Goal: Task Accomplishment & Management: Use online tool/utility

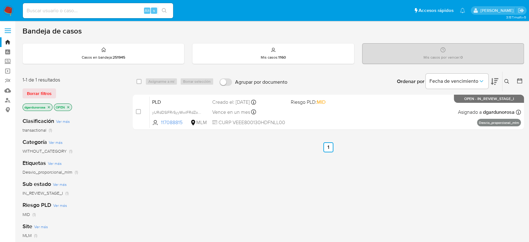
click at [507, 83] on icon at bounding box center [506, 81] width 5 height 5
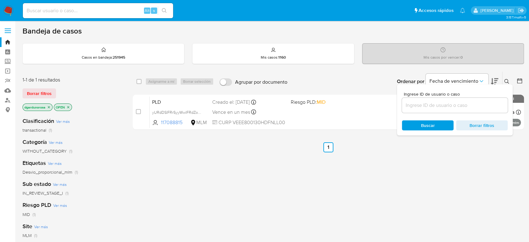
click at [435, 104] on input at bounding box center [455, 105] width 106 height 8
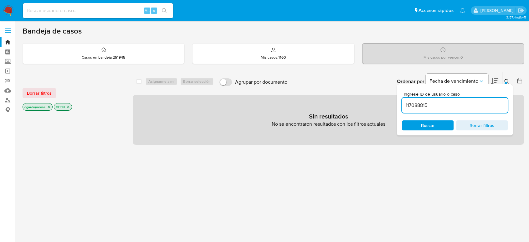
click at [452, 104] on input "117088815" at bounding box center [455, 105] width 106 height 8
type input "117088815"
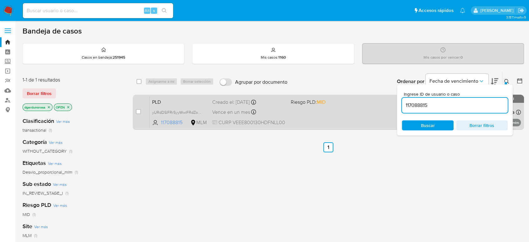
click at [352, 116] on div "PLD yURdDSIFRrSyyWwIFRdZoxyp 117088815 MLM Riesgo PLD: MID Creado el: 12/08/202…" at bounding box center [335, 112] width 371 height 32
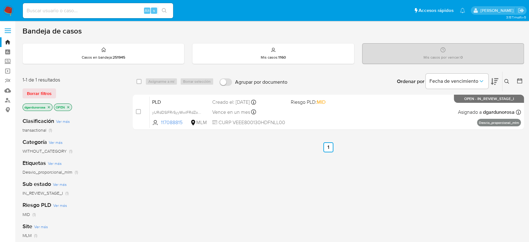
click at [11, 27] on label at bounding box center [8, 30] width 16 height 13
click at [0, 0] on input "checkbox" at bounding box center [0, 0] width 0 height 0
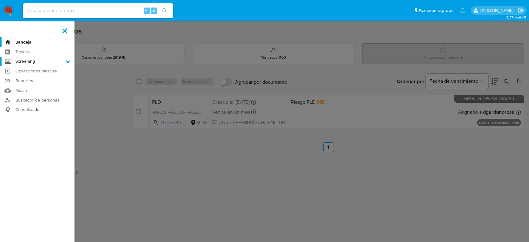
click at [32, 61] on label "Screening" at bounding box center [37, 62] width 75 height 10
click at [0, 0] on input "Screening" at bounding box center [0, 0] width 0 height 0
click at [34, 69] on link "Búsqueda en Listas" at bounding box center [37, 70] width 75 height 8
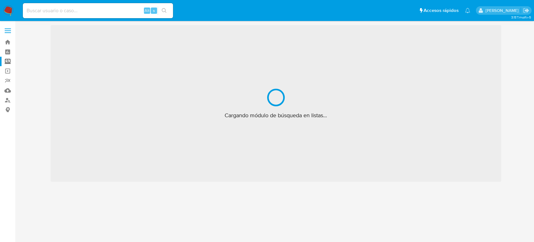
click at [5, 32] on span at bounding box center [8, 32] width 6 height 1
click at [0, 0] on input "checkbox" at bounding box center [0, 0] width 0 height 0
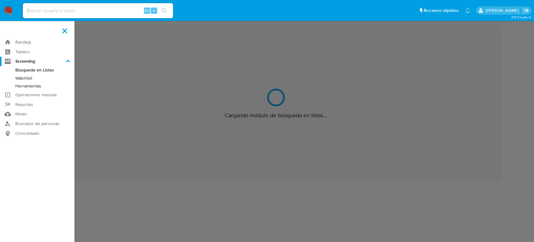
click at [28, 85] on link "Herramientas" at bounding box center [37, 86] width 75 height 8
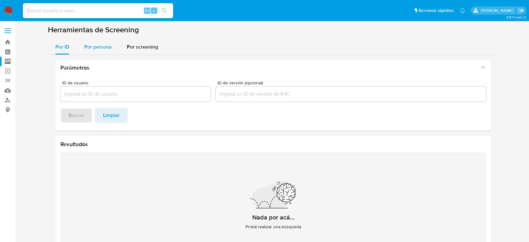
click at [93, 50] on span "Por persona" at bounding box center [98, 46] width 28 height 7
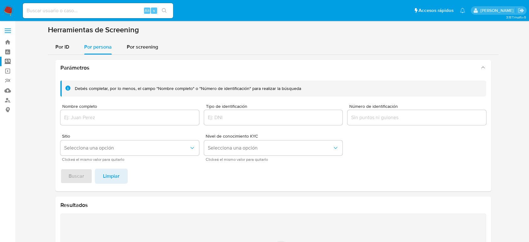
click at [116, 117] on input "Nombre completo" at bounding box center [129, 117] width 139 height 8
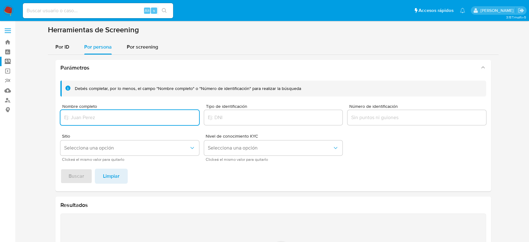
paste input "BRANDON IVAN HERNANDEZ ARISTA"
click at [60, 168] on button "Buscar" at bounding box center [76, 175] width 32 height 15
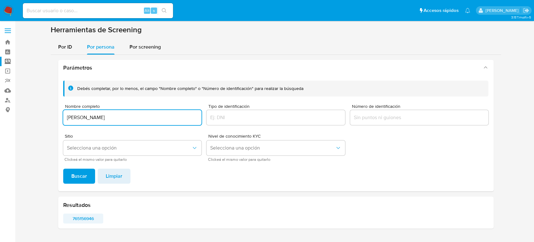
click at [72, 214] on span "765156946" at bounding box center [84, 218] width 32 height 9
drag, startPoint x: 162, startPoint y: 119, endPoint x: 6, endPoint y: 120, distance: 155.3
click at [6, 120] on section "Bandeja Tablero Screening Búsqueda en Listas Watchlist Herramientas Operaciones…" at bounding box center [267, 121] width 534 height 242
click at [63, 168] on button "Buscar" at bounding box center [79, 175] width 32 height 15
click at [93, 218] on span "1396262520" at bounding box center [84, 218] width 32 height 9
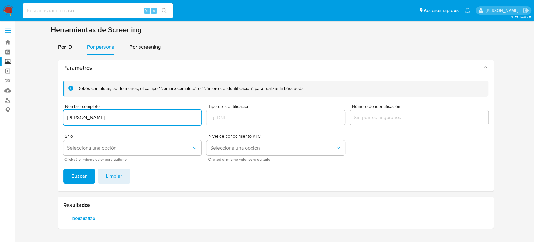
drag, startPoint x: 107, startPoint y: 114, endPoint x: 49, endPoint y: 115, distance: 58.9
click at [49, 115] on section at bounding box center [276, 129] width 507 height 208
click at [63, 168] on button "Buscar" at bounding box center [79, 175] width 32 height 15
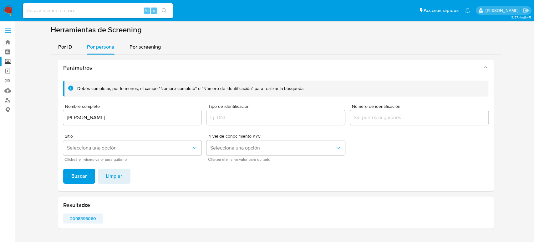
click at [87, 219] on span "2098396060" at bounding box center [84, 218] width 32 height 9
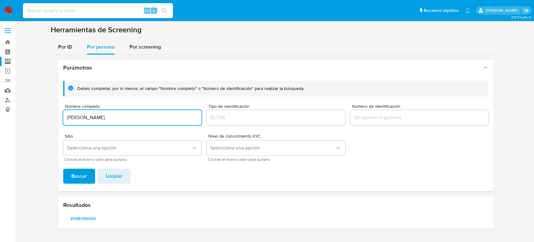
drag, startPoint x: 133, startPoint y: 115, endPoint x: 51, endPoint y: 120, distance: 82.2
click at [51, 120] on div "Parámetros Debés completar, por lo menos, el campo "Nombre completo" o "Número …" at bounding box center [276, 144] width 451 height 178
type input "OTHON LOPEZ FIERRO"
click at [63, 168] on button "Buscar" at bounding box center [79, 175] width 32 height 15
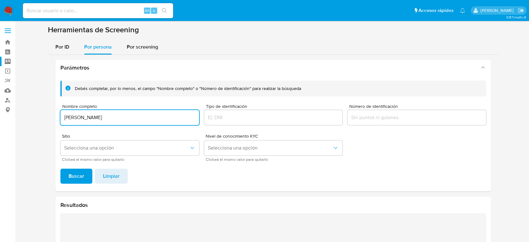
scroll to position [95, 0]
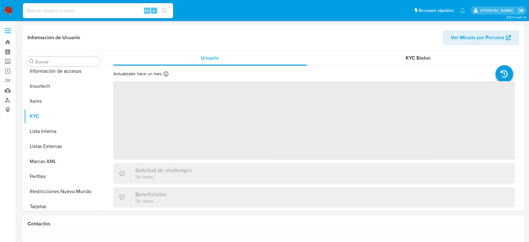
scroll to position [265, 0]
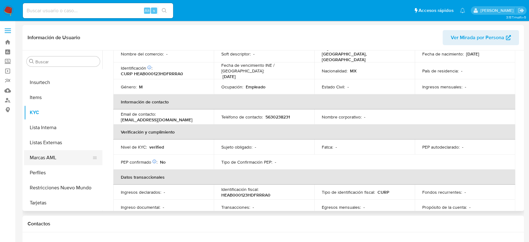
select select "10"
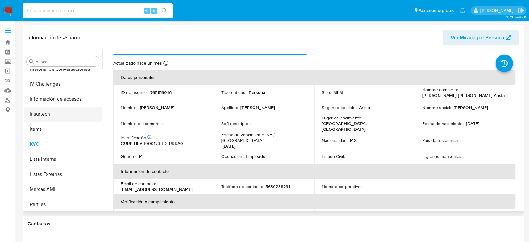
scroll to position [195, 0]
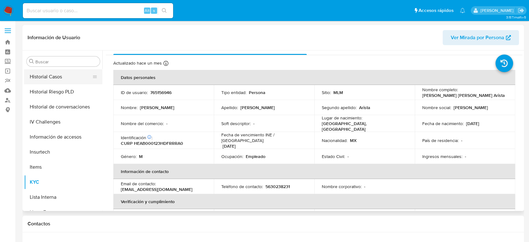
click at [66, 74] on button "Historial Casos" at bounding box center [60, 76] width 73 height 15
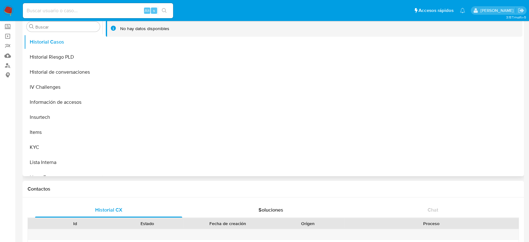
scroll to position [0, 0]
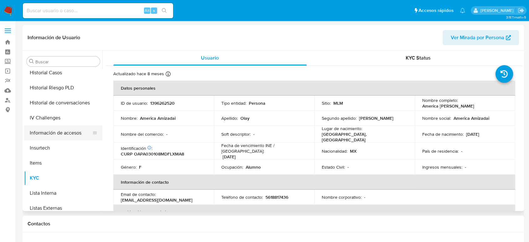
scroll to position [195, 0]
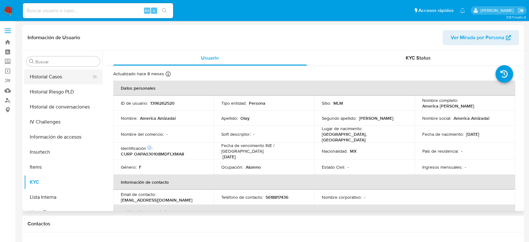
click at [52, 80] on button "Historial Casos" at bounding box center [60, 76] width 73 height 15
select select "10"
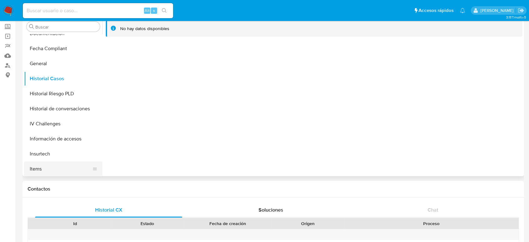
scroll to position [125, 0]
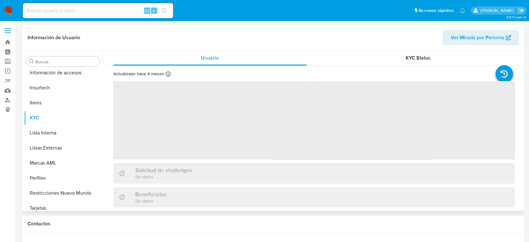
scroll to position [265, 0]
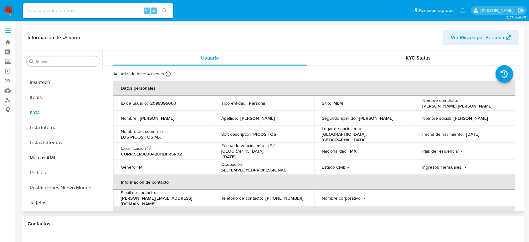
select select "10"
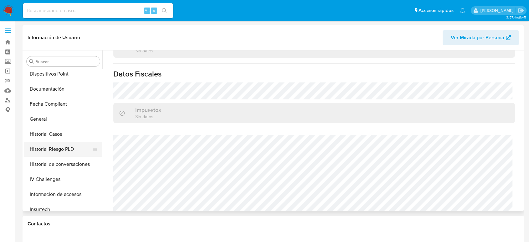
scroll to position [125, 0]
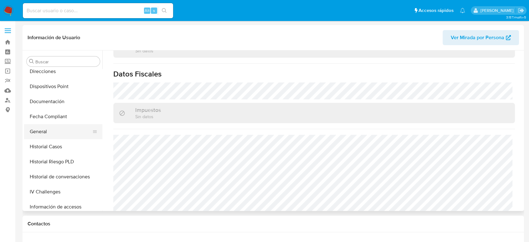
click at [60, 137] on button "General" at bounding box center [60, 131] width 73 height 15
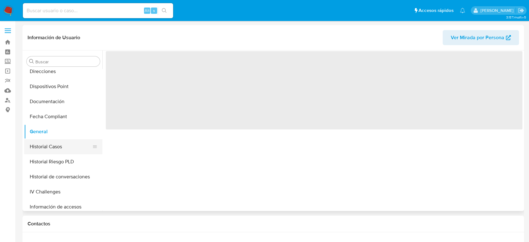
click at [57, 148] on button "Historial Casos" at bounding box center [60, 146] width 73 height 15
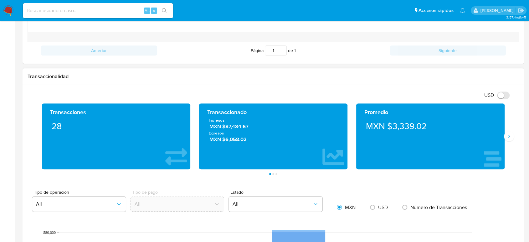
scroll to position [278, 0]
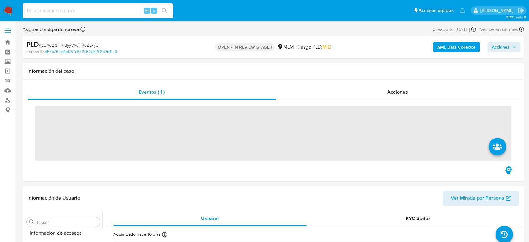
scroll to position [265, 0]
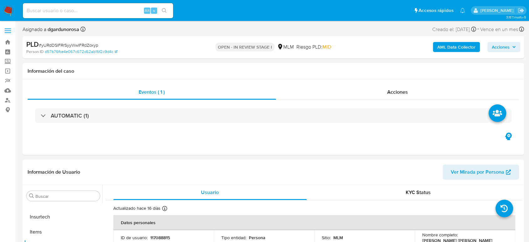
select select "10"
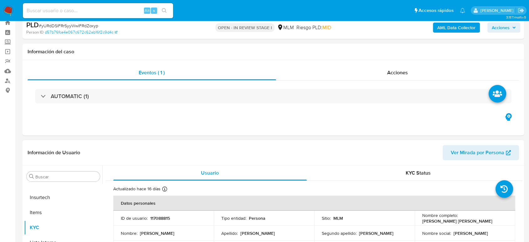
scroll to position [104, 0]
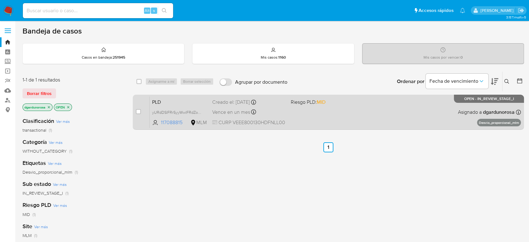
click at [350, 101] on span "Riesgo PLD: MID" at bounding box center [327, 101] width 73 height 8
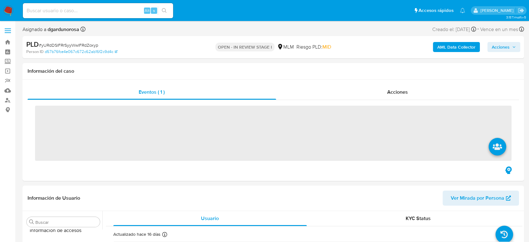
scroll to position [265, 0]
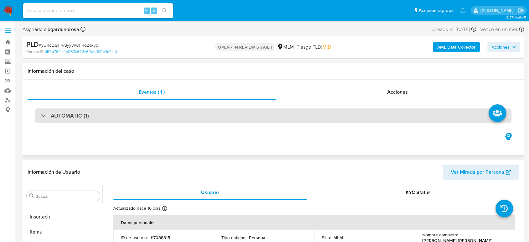
select select "10"
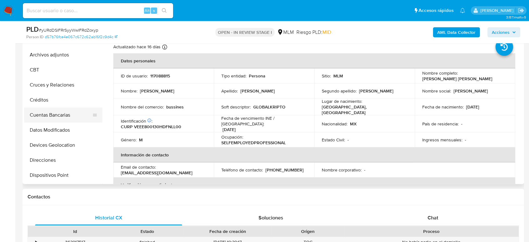
scroll to position [0, 0]
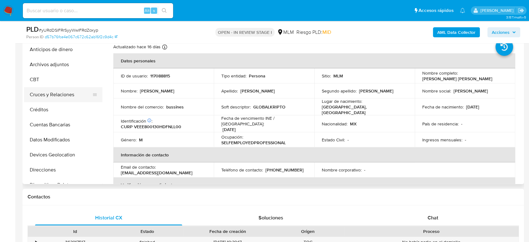
click at [61, 94] on button "Cruces y Relaciones" at bounding box center [60, 94] width 73 height 15
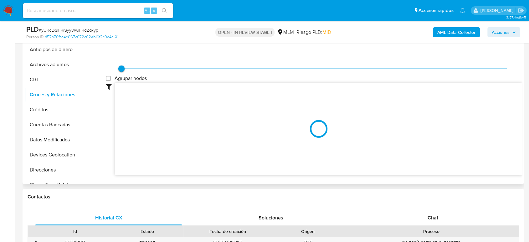
scroll to position [104, 0]
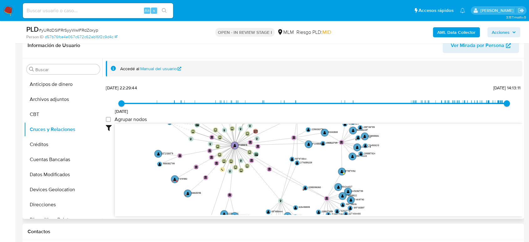
drag, startPoint x: 311, startPoint y: 173, endPoint x: 266, endPoint y: 184, distance: 45.7
click at [267, 184] on icon "device-6147f81908813b0017183101  user-117088815  117088815 D device-650288399…" at bounding box center [319, 169] width 408 height 91
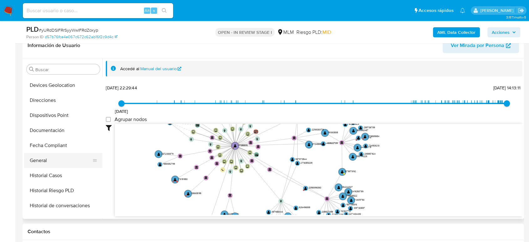
scroll to position [174, 0]
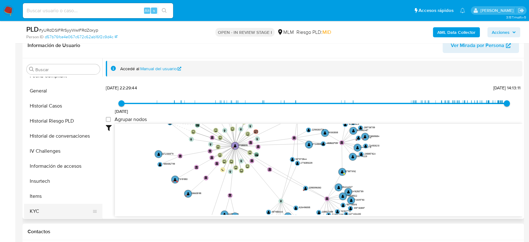
click at [32, 209] on button "KYC" at bounding box center [60, 210] width 73 height 15
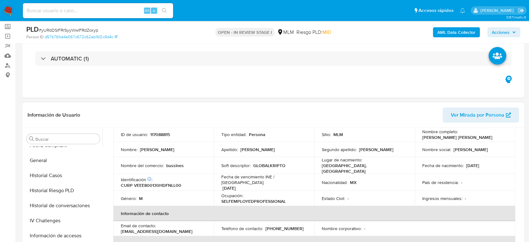
scroll to position [0, 0]
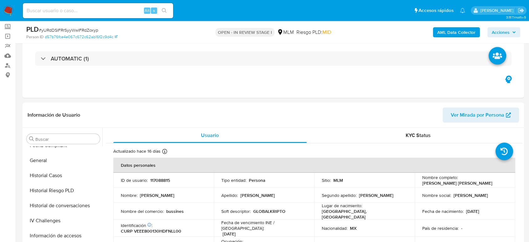
click at [515, 36] on span "Acciones" at bounding box center [504, 32] width 24 height 9
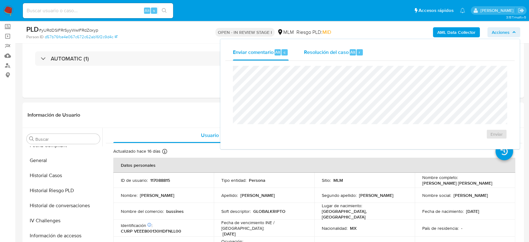
click at [309, 51] on span "Resolución del caso" at bounding box center [326, 51] width 45 height 7
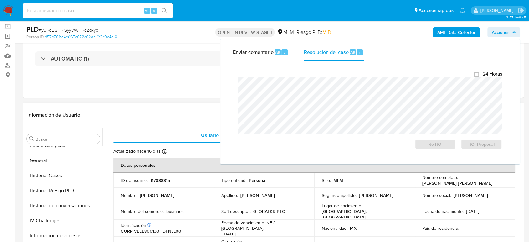
click at [153, 112] on header "Información de Usuario Ver Mirada por Persona" at bounding box center [274, 114] width 492 height 15
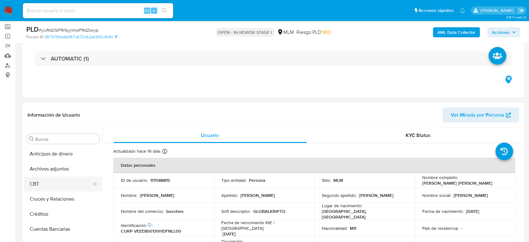
scroll to position [70, 0]
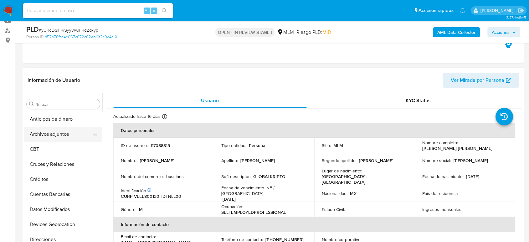
click at [65, 135] on button "Archivos adjuntos" at bounding box center [60, 133] width 73 height 15
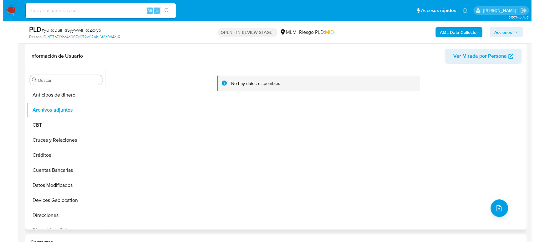
scroll to position [104, 0]
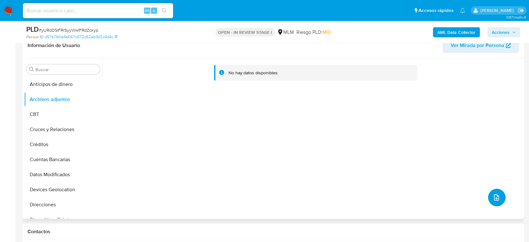
click at [498, 195] on button "upload-file" at bounding box center [497, 197] width 18 height 18
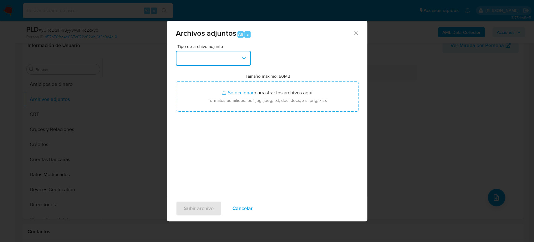
click at [225, 60] on button "button" at bounding box center [213, 58] width 75 height 15
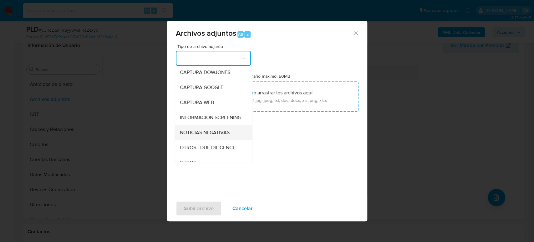
scroll to position [35, 0]
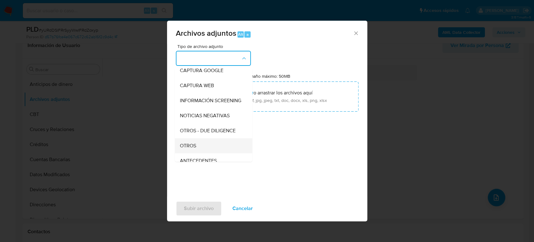
click at [203, 147] on div "OTROS" at bounding box center [212, 145] width 64 height 15
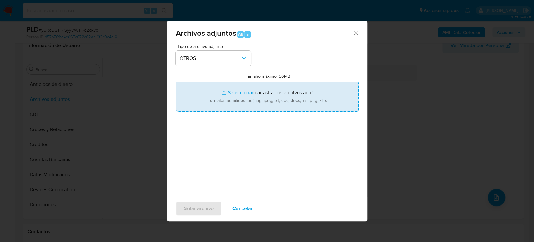
type input "C:\fakepath\117088815_Eleazar Venegas_Agosto2025.pdf"
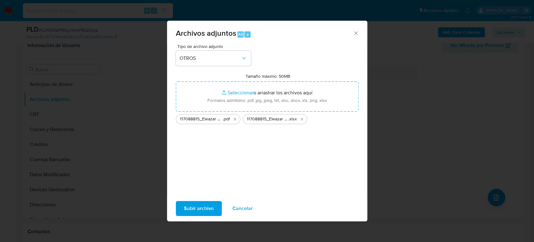
click at [205, 209] on span "Subir archivo" at bounding box center [199, 208] width 30 height 14
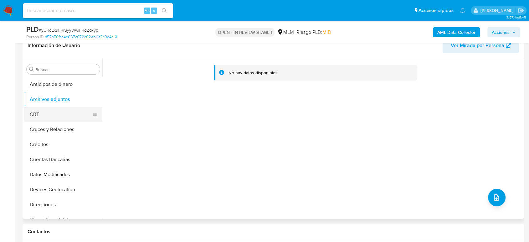
click at [45, 110] on button "CBT" at bounding box center [60, 114] width 73 height 15
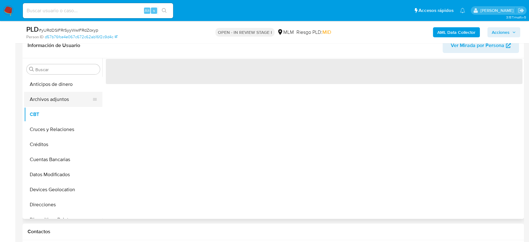
click at [44, 101] on button "Archivos adjuntos" at bounding box center [60, 99] width 73 height 15
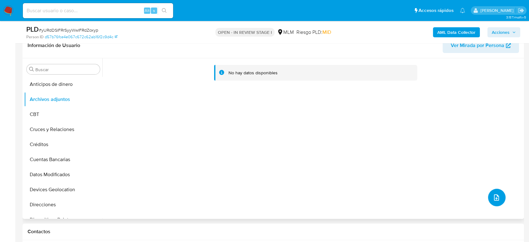
click at [493, 195] on icon "upload-file" at bounding box center [497, 197] width 8 height 8
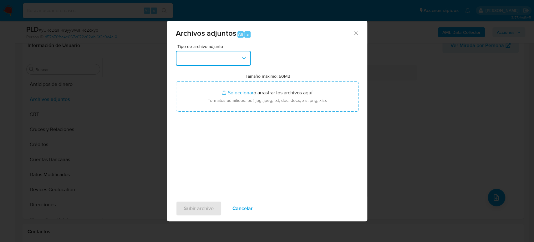
click at [223, 63] on button "button" at bounding box center [213, 58] width 75 height 15
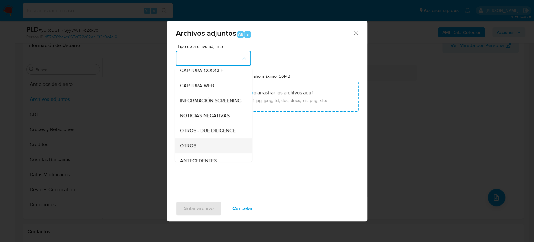
click at [202, 153] on div "OTROS" at bounding box center [212, 145] width 64 height 15
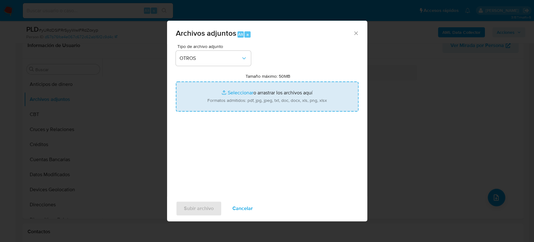
type input "C:\fakepath\117088815_Eleazar Venegas_Agosto2025.pdf"
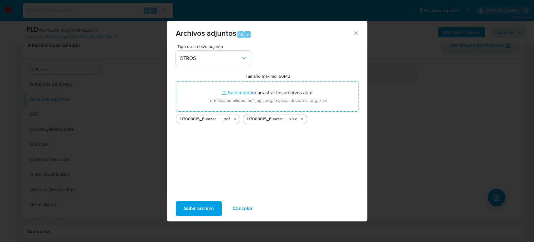
click at [185, 208] on span "Subir archivo" at bounding box center [199, 208] width 30 height 14
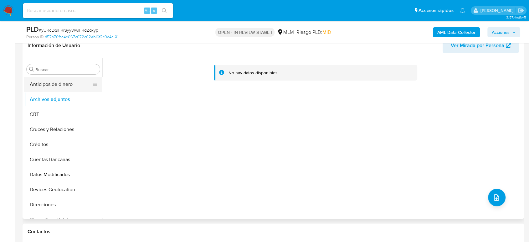
click at [53, 88] on button "Anticipos de dinero" at bounding box center [60, 84] width 73 height 15
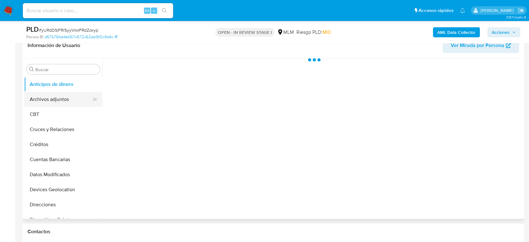
click at [52, 96] on button "Archivos adjuntos" at bounding box center [60, 99] width 73 height 15
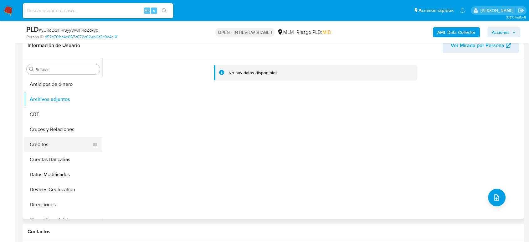
click at [54, 140] on button "Créditos" at bounding box center [60, 144] width 73 height 15
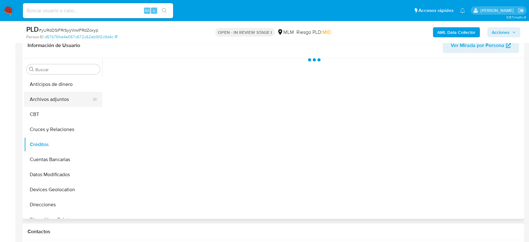
click at [53, 97] on button "Archivos adjuntos" at bounding box center [60, 99] width 73 height 15
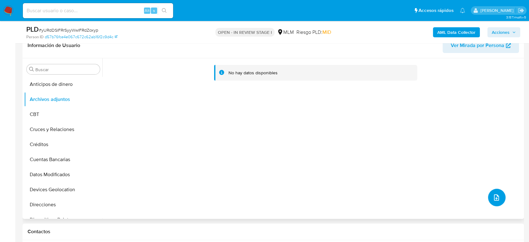
click at [500, 197] on button "upload-file" at bounding box center [497, 197] width 18 height 18
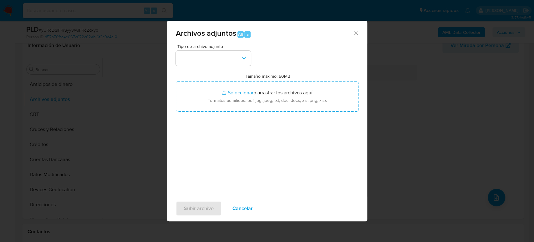
click at [226, 66] on div "Tipo de archivo adjunto Tamaño máximo: 50MB Seleccionar archivos Seleccionar o …" at bounding box center [267, 118] width 183 height 148
click at [216, 63] on button "button" at bounding box center [213, 58] width 75 height 15
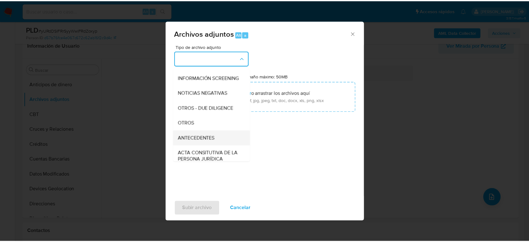
scroll to position [70, 0]
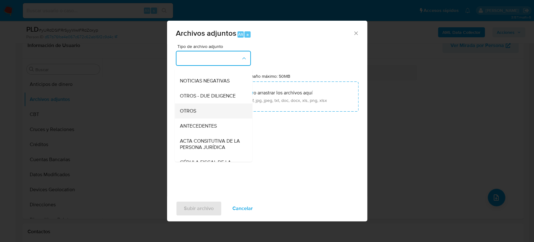
click at [196, 116] on div "OTROS" at bounding box center [212, 110] width 64 height 15
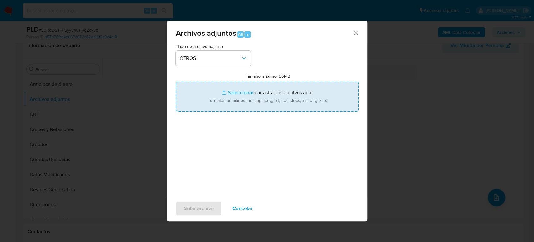
type input "C:\fakepath\117088815_Eleazar Venegas_Agosto2025.pdf"
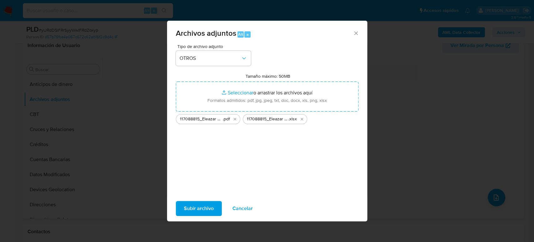
click at [202, 211] on span "Subir archivo" at bounding box center [199, 208] width 30 height 14
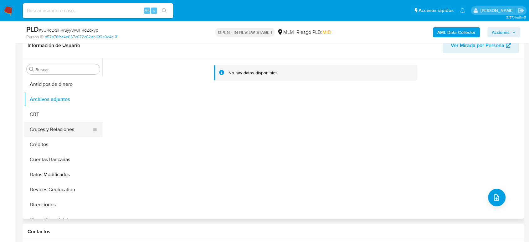
click at [48, 131] on button "Cruces y Relaciones" at bounding box center [60, 129] width 73 height 15
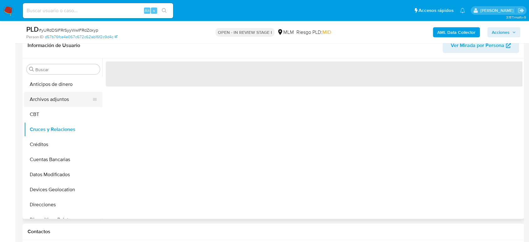
click at [54, 96] on button "Archivos adjuntos" at bounding box center [60, 99] width 73 height 15
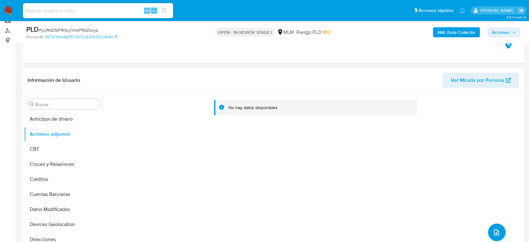
scroll to position [0, 0]
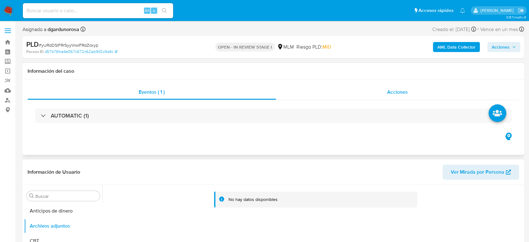
click at [409, 95] on div "Acciones" at bounding box center [397, 92] width 243 height 15
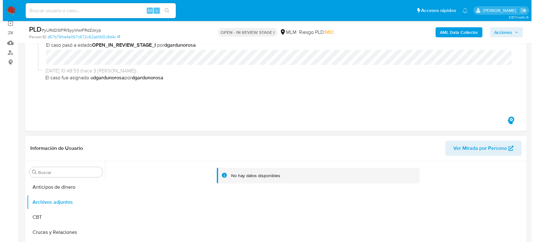
scroll to position [104, 0]
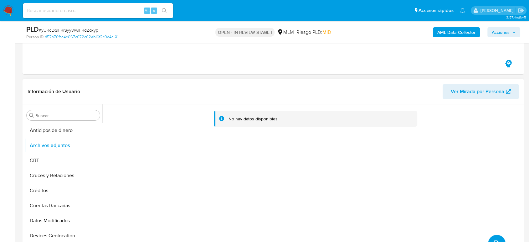
click at [493, 237] on button "upload-file" at bounding box center [497, 243] width 18 height 18
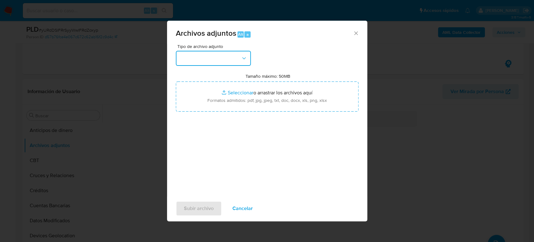
click at [207, 52] on button "button" at bounding box center [213, 58] width 75 height 15
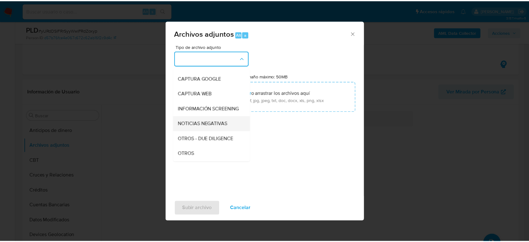
scroll to position [70, 0]
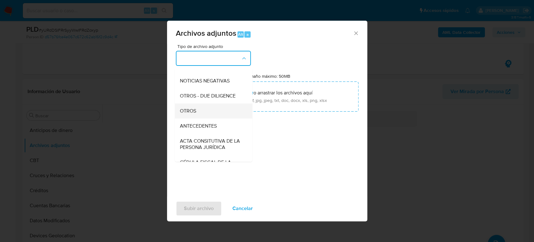
click at [197, 113] on div "OTROS" at bounding box center [212, 110] width 64 height 15
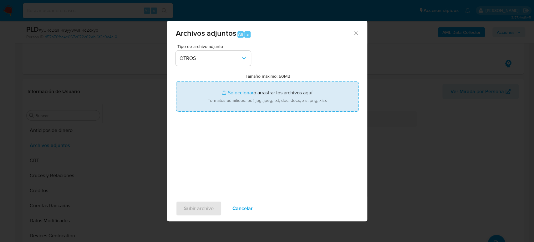
type input "C:\fakepath\117088815_Eleazar Venegas_Agosto2025.pdf"
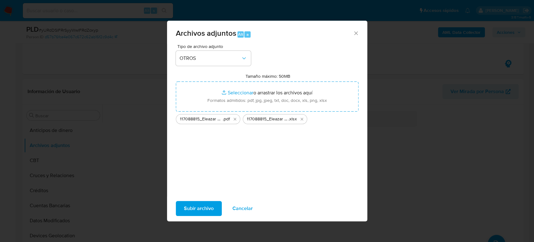
click at [212, 208] on span "Subir archivo" at bounding box center [199, 208] width 30 height 14
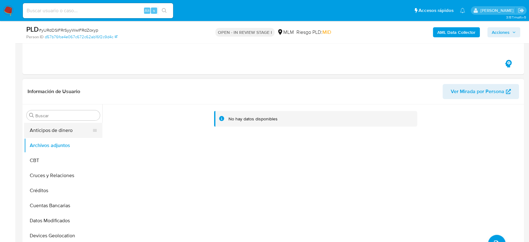
click at [60, 130] on button "Anticipos de dinero" at bounding box center [60, 130] width 73 height 15
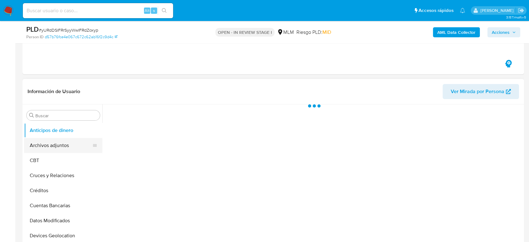
click at [57, 144] on button "Archivos adjuntos" at bounding box center [60, 145] width 73 height 15
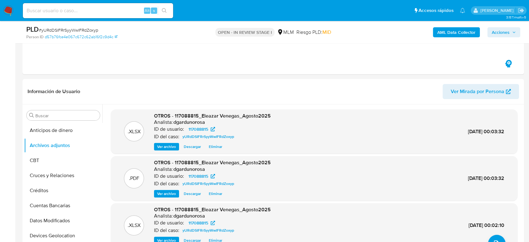
click at [504, 36] on span "Acciones" at bounding box center [501, 32] width 18 height 10
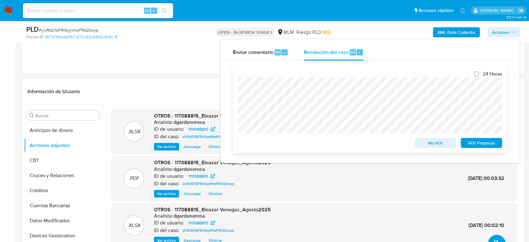
click at [473, 145] on span "ROI Proposal" at bounding box center [481, 142] width 33 height 9
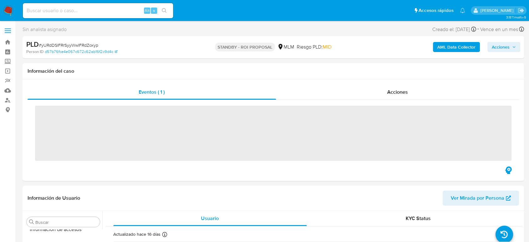
scroll to position [265, 0]
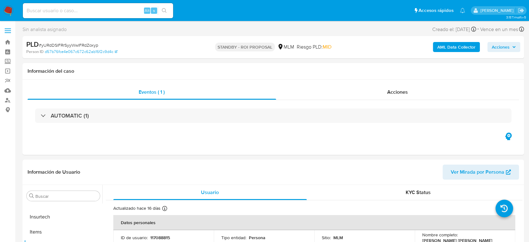
select select "10"
